Goal: Task Accomplishment & Management: Use online tool/utility

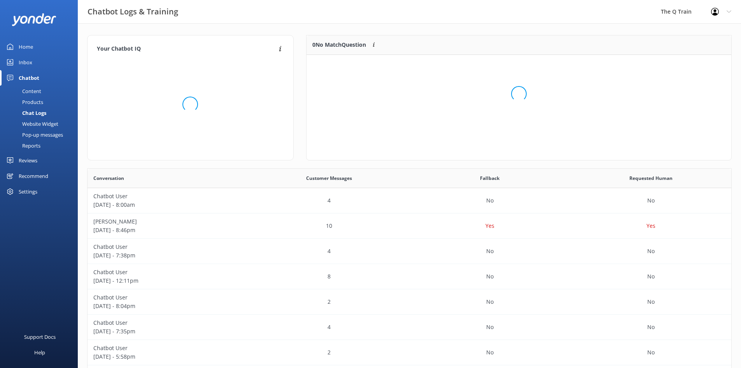
scroll to position [33, 419]
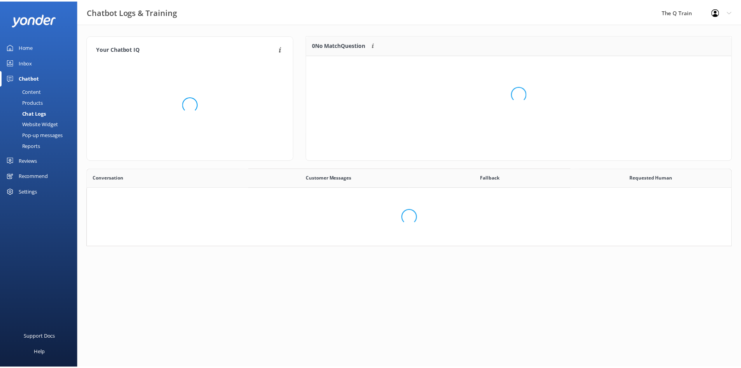
scroll to position [267, 638]
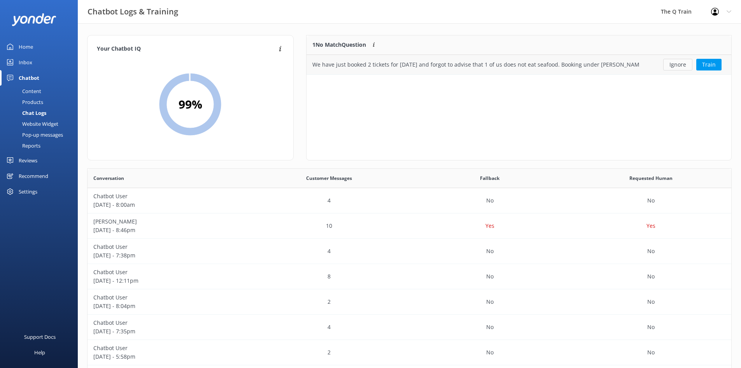
click at [679, 65] on button "Ignore" at bounding box center [678, 65] width 29 height 12
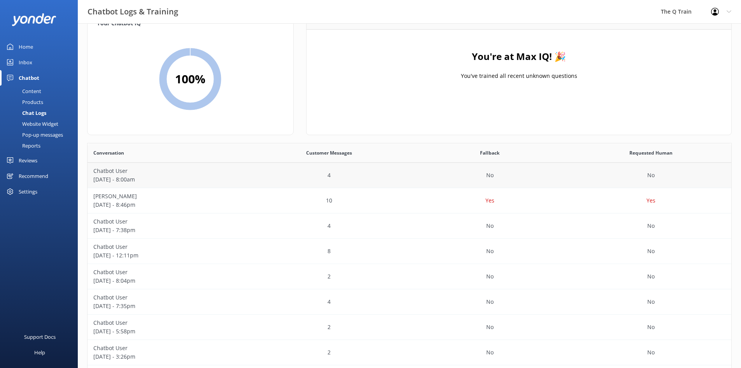
scroll to position [39, 0]
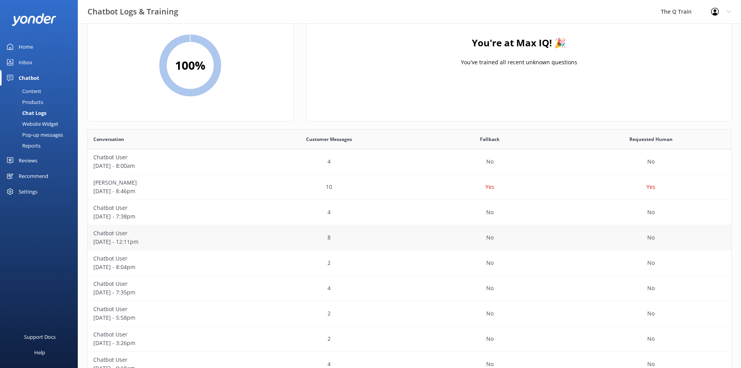
click at [125, 242] on p "[DATE] - 12:11pm" at bounding box center [167, 241] width 149 height 9
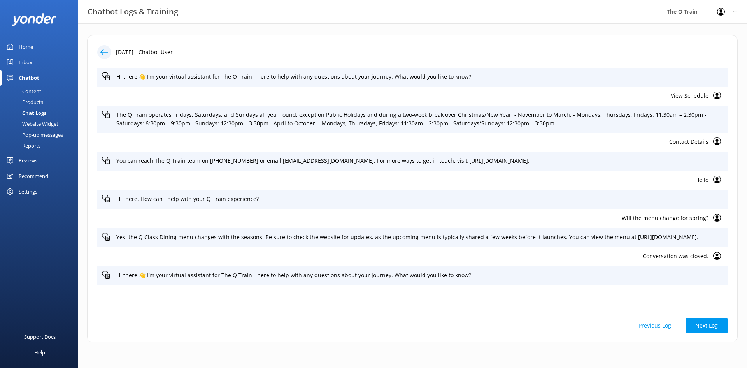
click at [37, 113] on div "Chat Logs" at bounding box center [26, 112] width 42 height 11
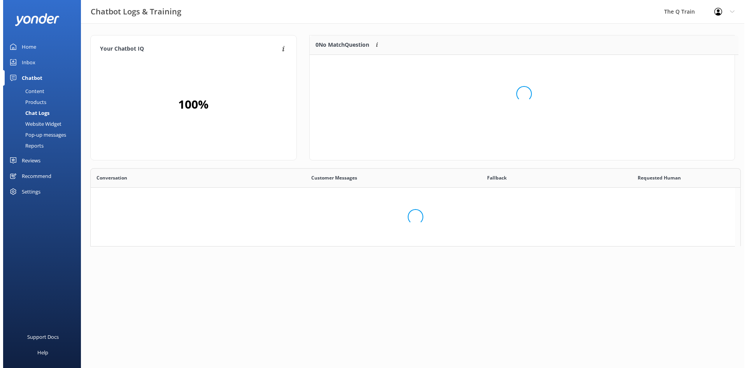
scroll to position [91, 419]
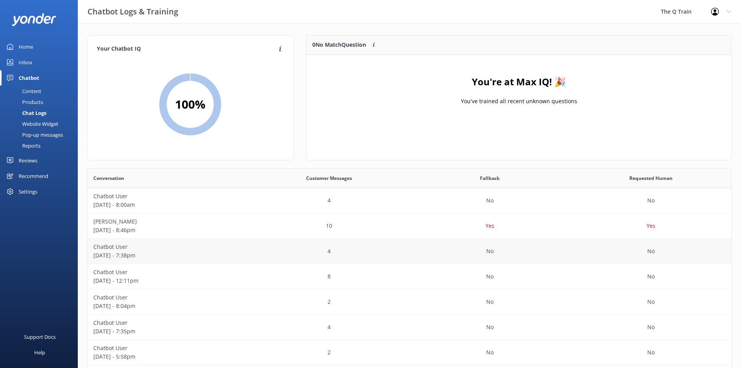
click at [119, 254] on p "[DATE] - 7:38pm" at bounding box center [167, 255] width 149 height 9
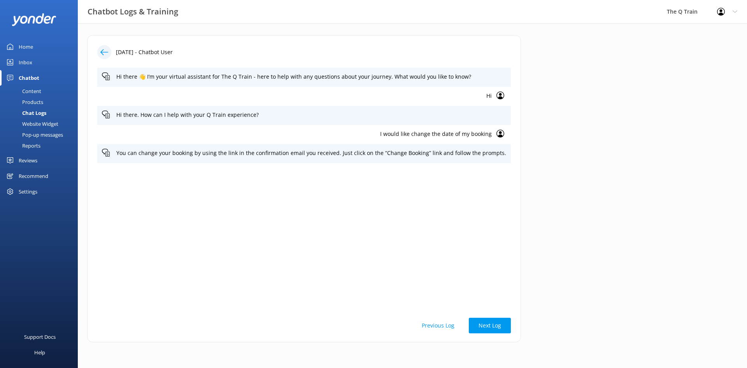
click at [34, 112] on div "Chat Logs" at bounding box center [26, 112] width 42 height 11
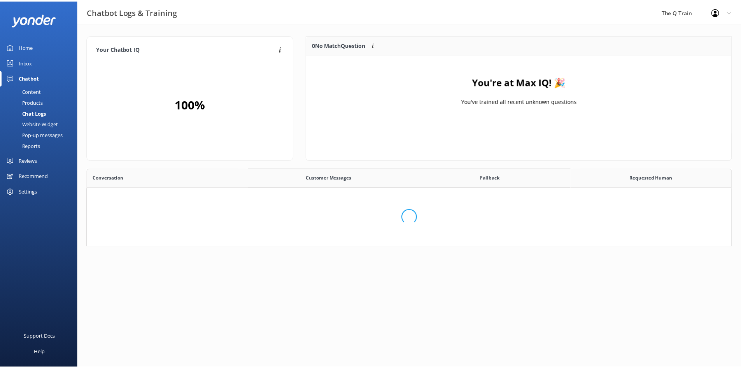
scroll to position [91, 419]
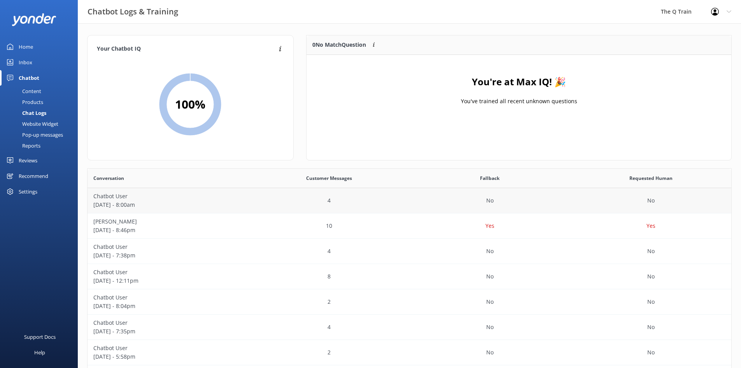
click at [118, 199] on p "Chatbot User" at bounding box center [167, 196] width 149 height 9
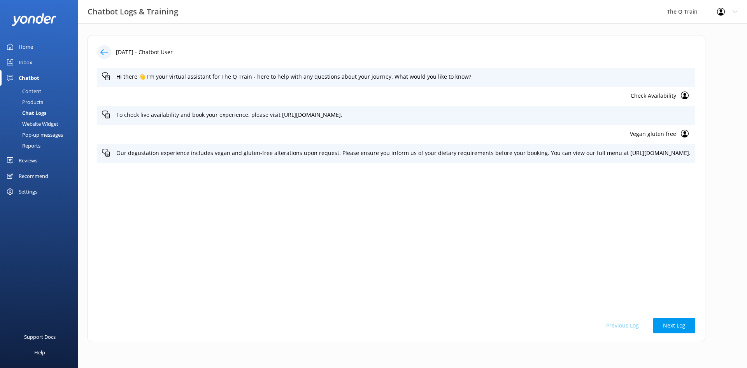
click at [39, 145] on div "Reports" at bounding box center [23, 145] width 36 height 11
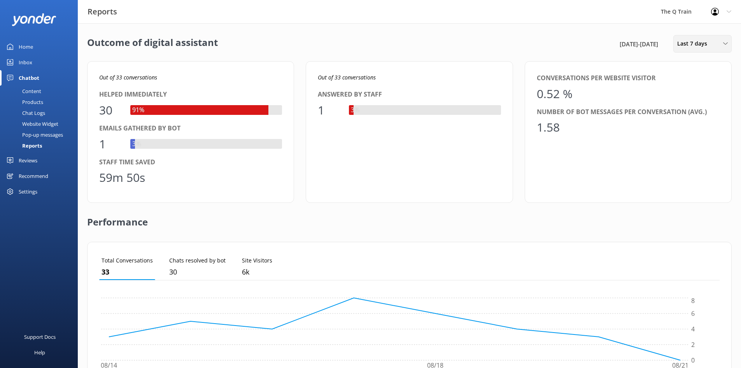
click at [703, 44] on span "Last 7 days" at bounding box center [695, 43] width 35 height 9
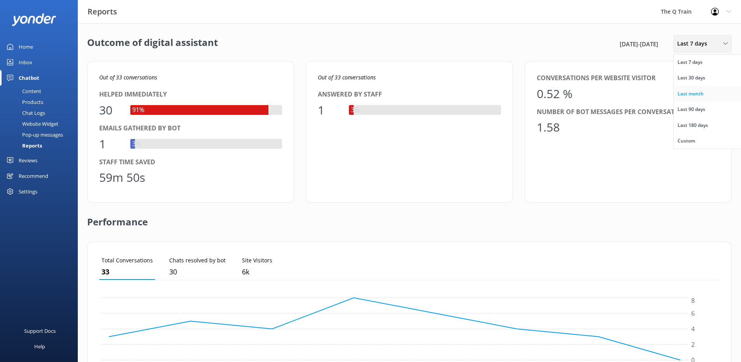
click at [699, 94] on div "Last month" at bounding box center [691, 94] width 26 height 8
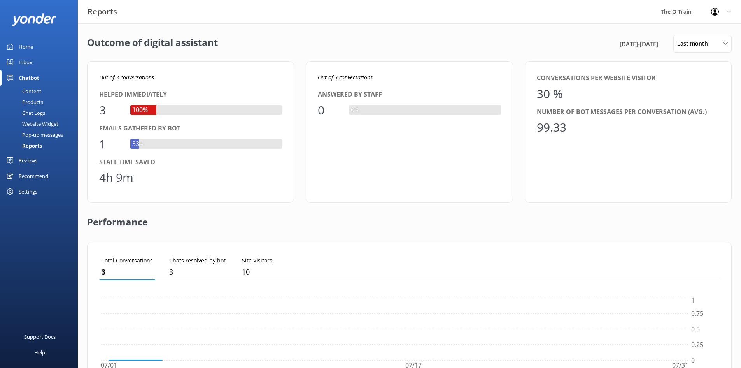
scroll to position [72, 615]
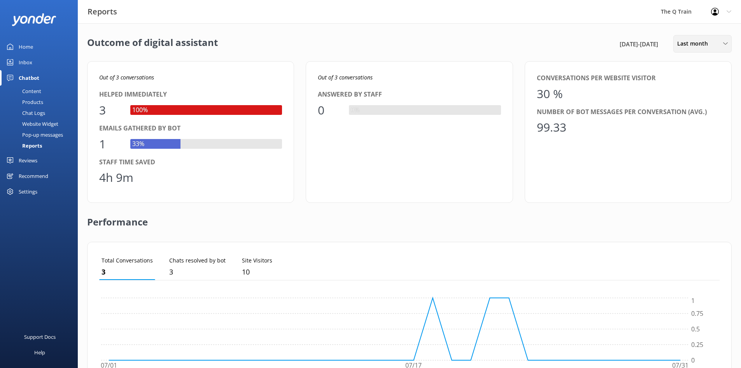
click at [710, 44] on span "Last month" at bounding box center [695, 43] width 35 height 9
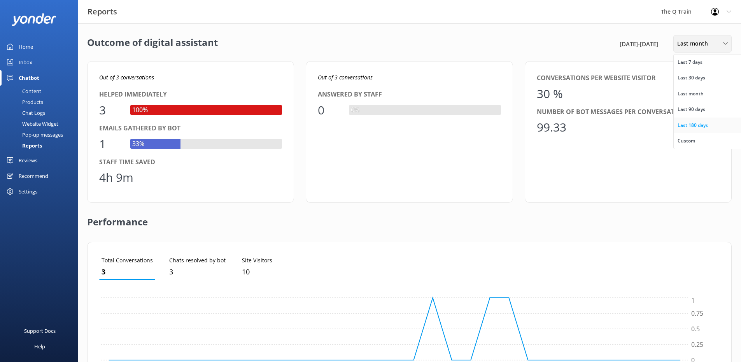
click at [705, 127] on div "Last 180 days" at bounding box center [693, 125] width 30 height 8
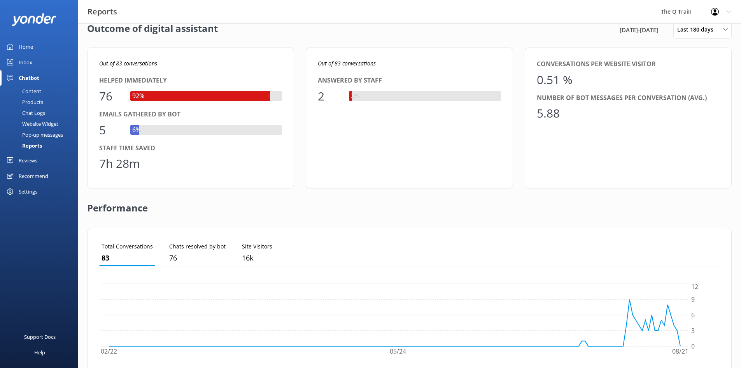
scroll to position [0, 0]
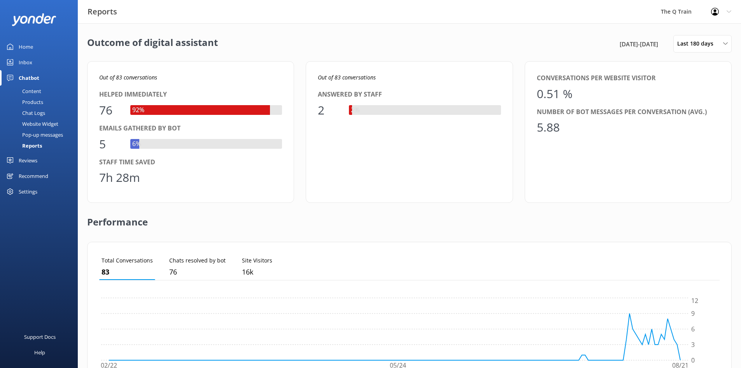
click at [27, 47] on div "Home" at bounding box center [26, 47] width 14 height 16
